Goal: Navigation & Orientation: Find specific page/section

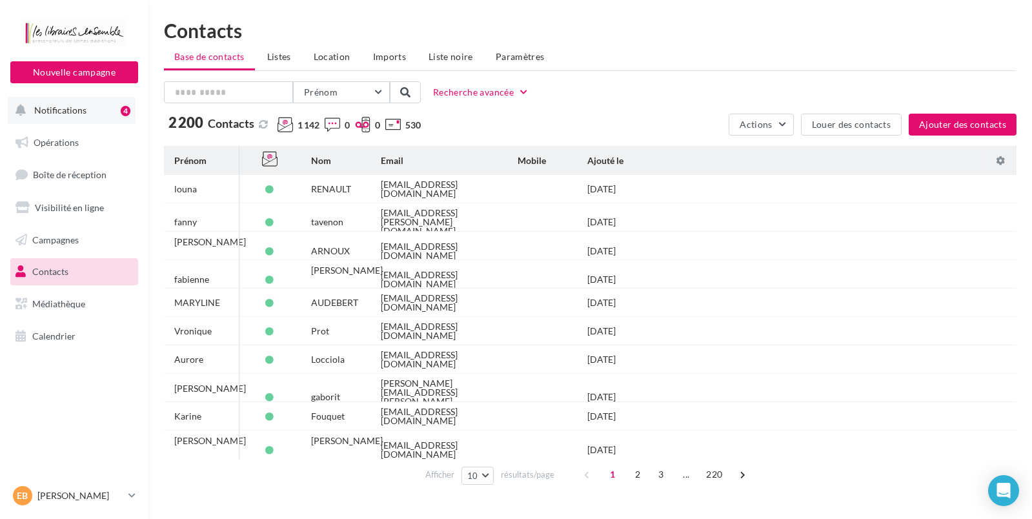
click at [75, 113] on span "Notifications" at bounding box center [60, 110] width 52 height 11
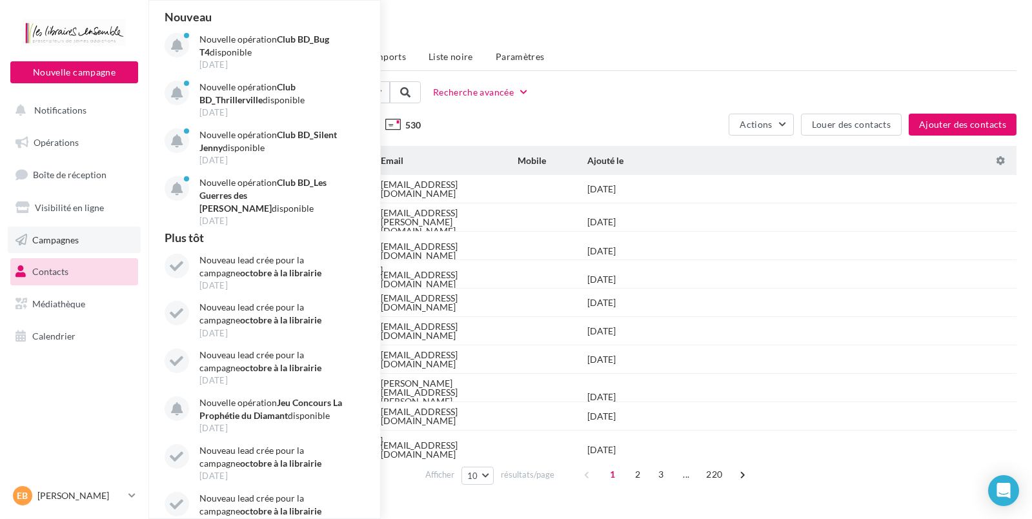
click at [45, 241] on span "Campagnes" at bounding box center [55, 239] width 46 height 11
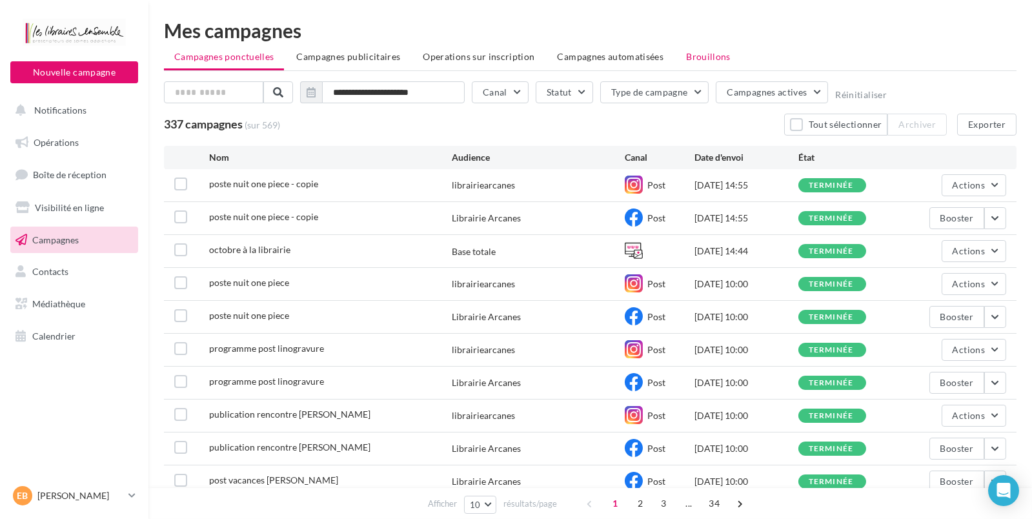
click at [696, 54] on span "Brouillons" at bounding box center [708, 56] width 45 height 11
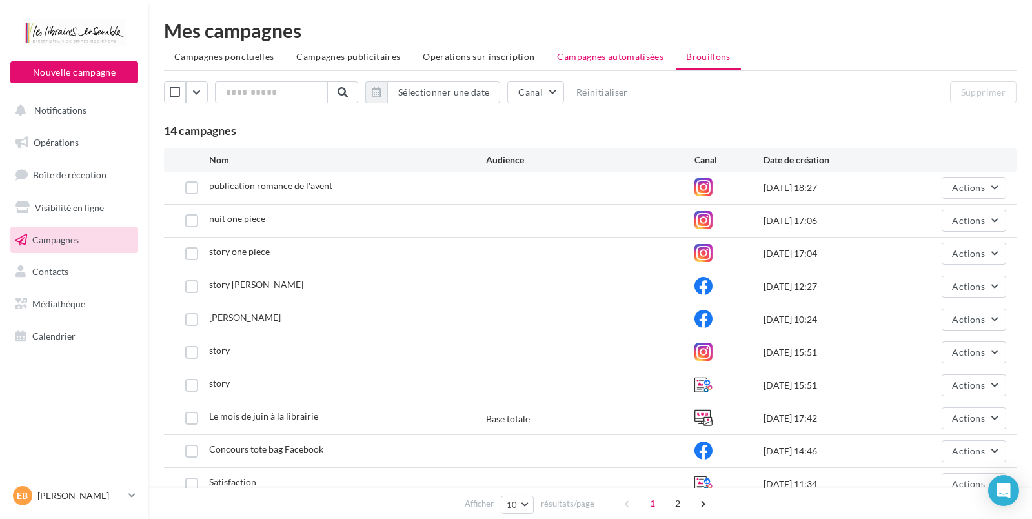
click at [578, 53] on span "Campagnes automatisées" at bounding box center [611, 56] width 106 height 11
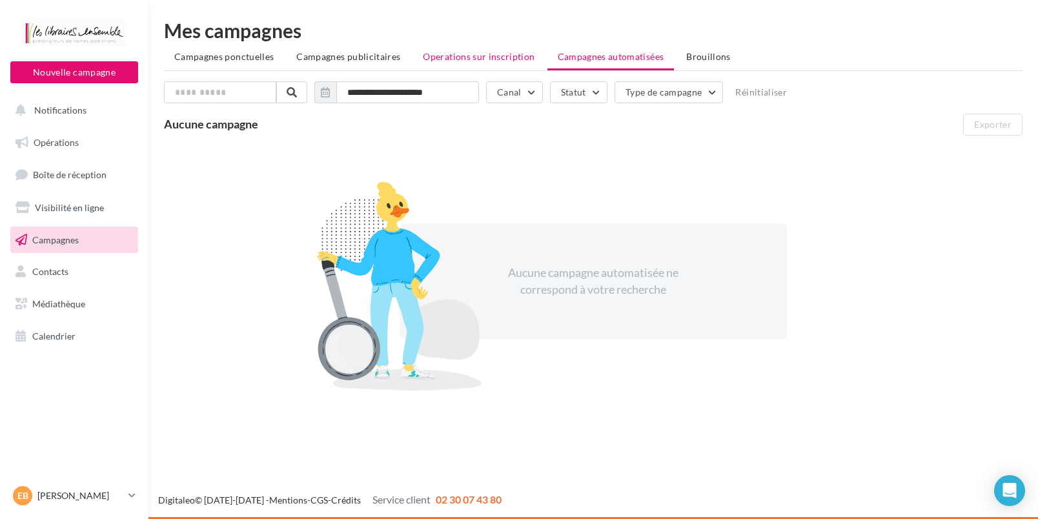
click at [481, 54] on span "Operations sur inscription" at bounding box center [479, 56] width 112 height 11
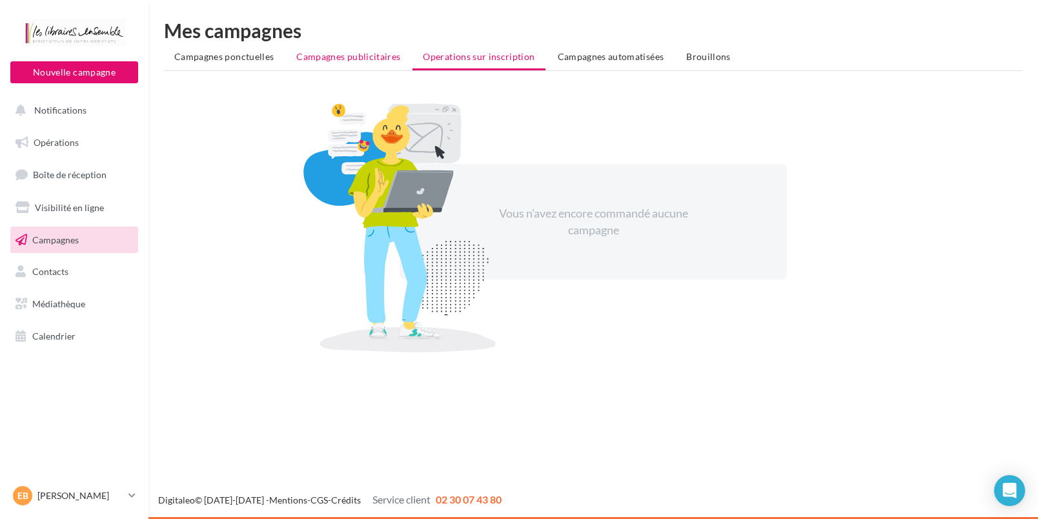
click at [336, 53] on span "Campagnes publicitaires" at bounding box center [348, 56] width 104 height 11
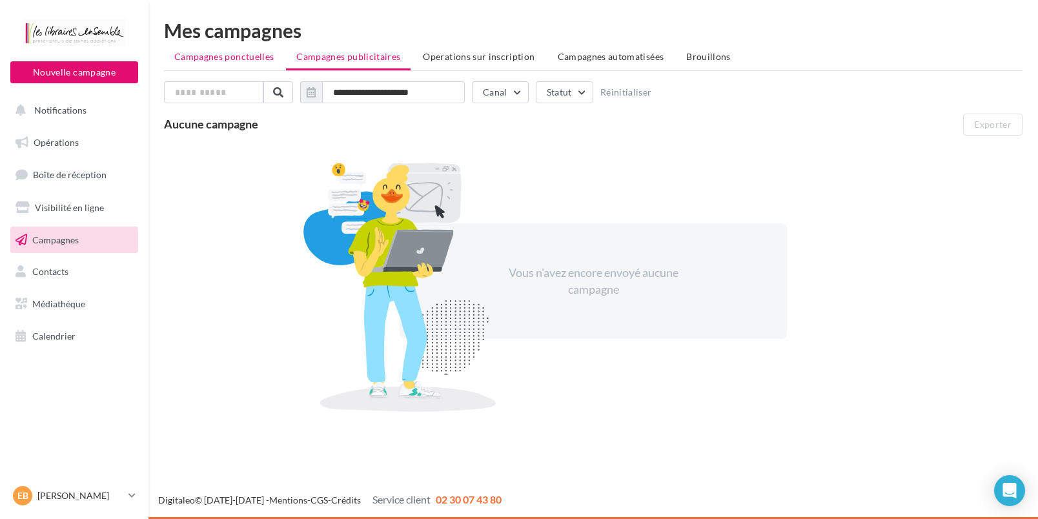
click at [249, 54] on span "Campagnes ponctuelles" at bounding box center [223, 56] width 99 height 11
